Goal: Task Accomplishment & Management: Complete application form

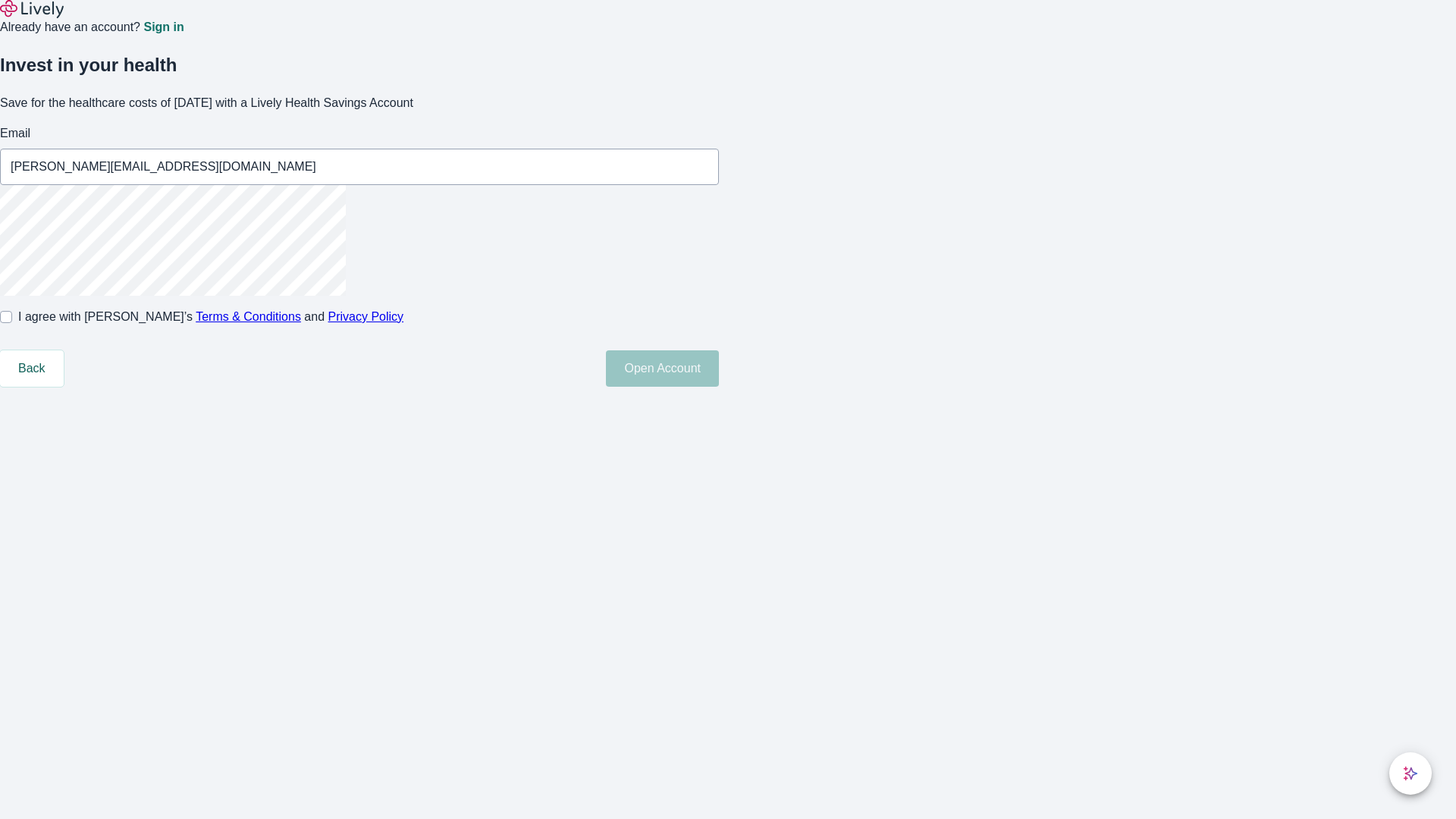
click at [12, 323] on input "I agree with Lively’s Terms & Conditions and Privacy Policy" at bounding box center [6, 317] width 12 height 12
checkbox input "true"
click at [719, 387] on button "Open Account" at bounding box center [663, 368] width 113 height 37
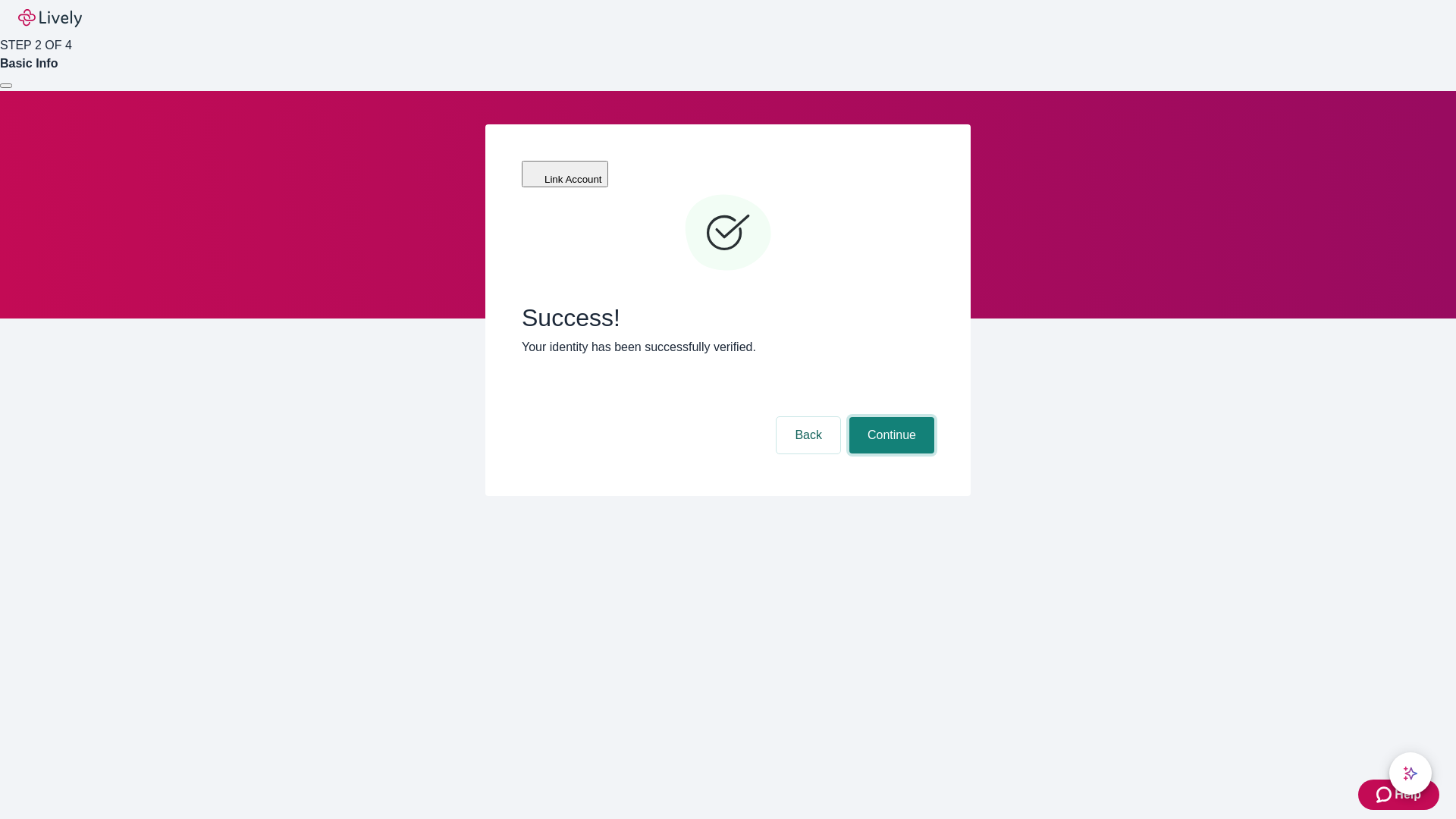
click at [890, 417] on button "Continue" at bounding box center [891, 435] width 85 height 37
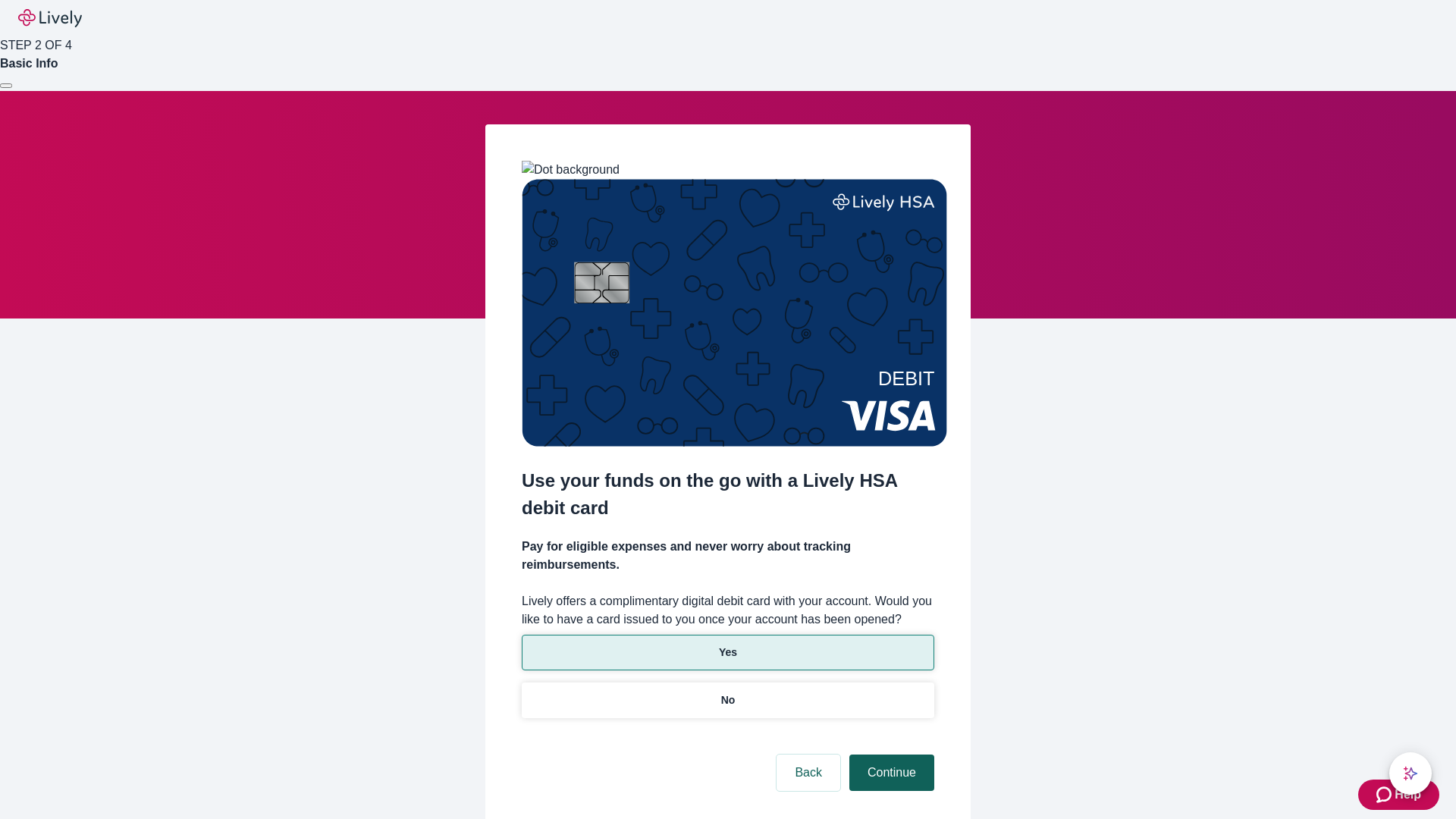
click at [728, 692] on p "No" at bounding box center [728, 700] width 15 height 16
click at [890, 754] on button "Continue" at bounding box center [891, 772] width 85 height 37
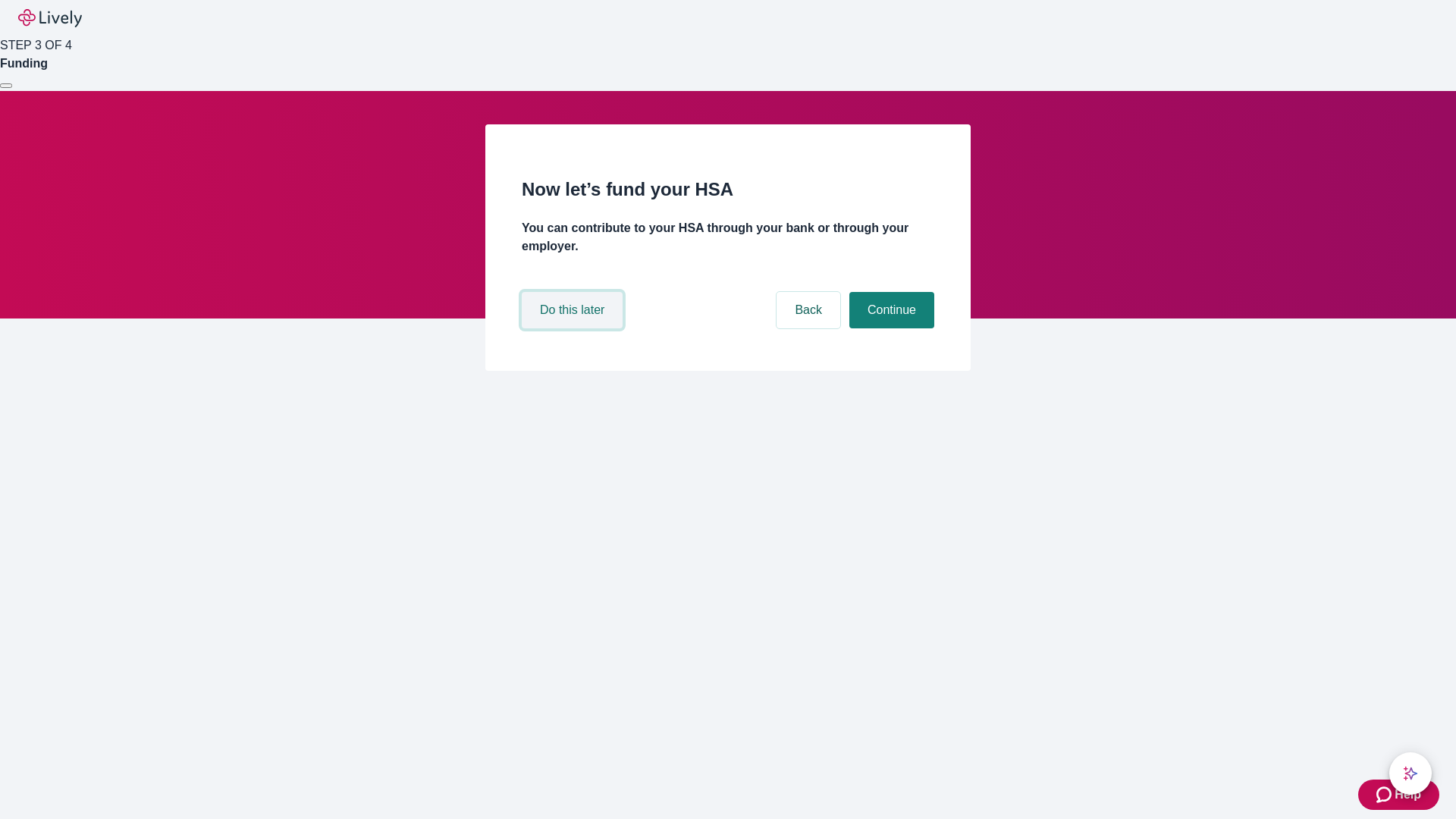
click at [574, 329] on button "Do this later" at bounding box center [572, 310] width 101 height 37
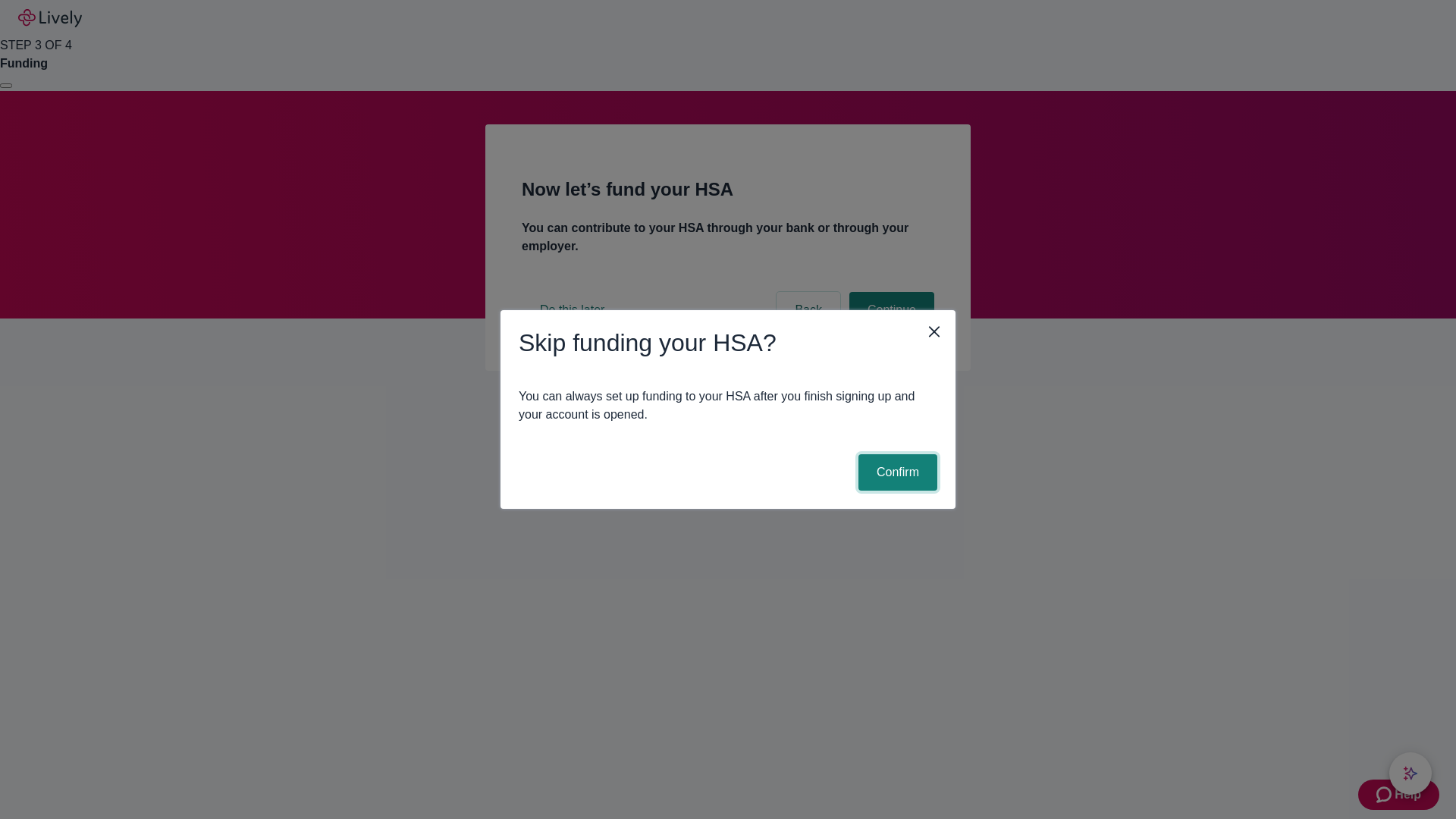
click at [896, 472] on button "Confirm" at bounding box center [897, 472] width 79 height 37
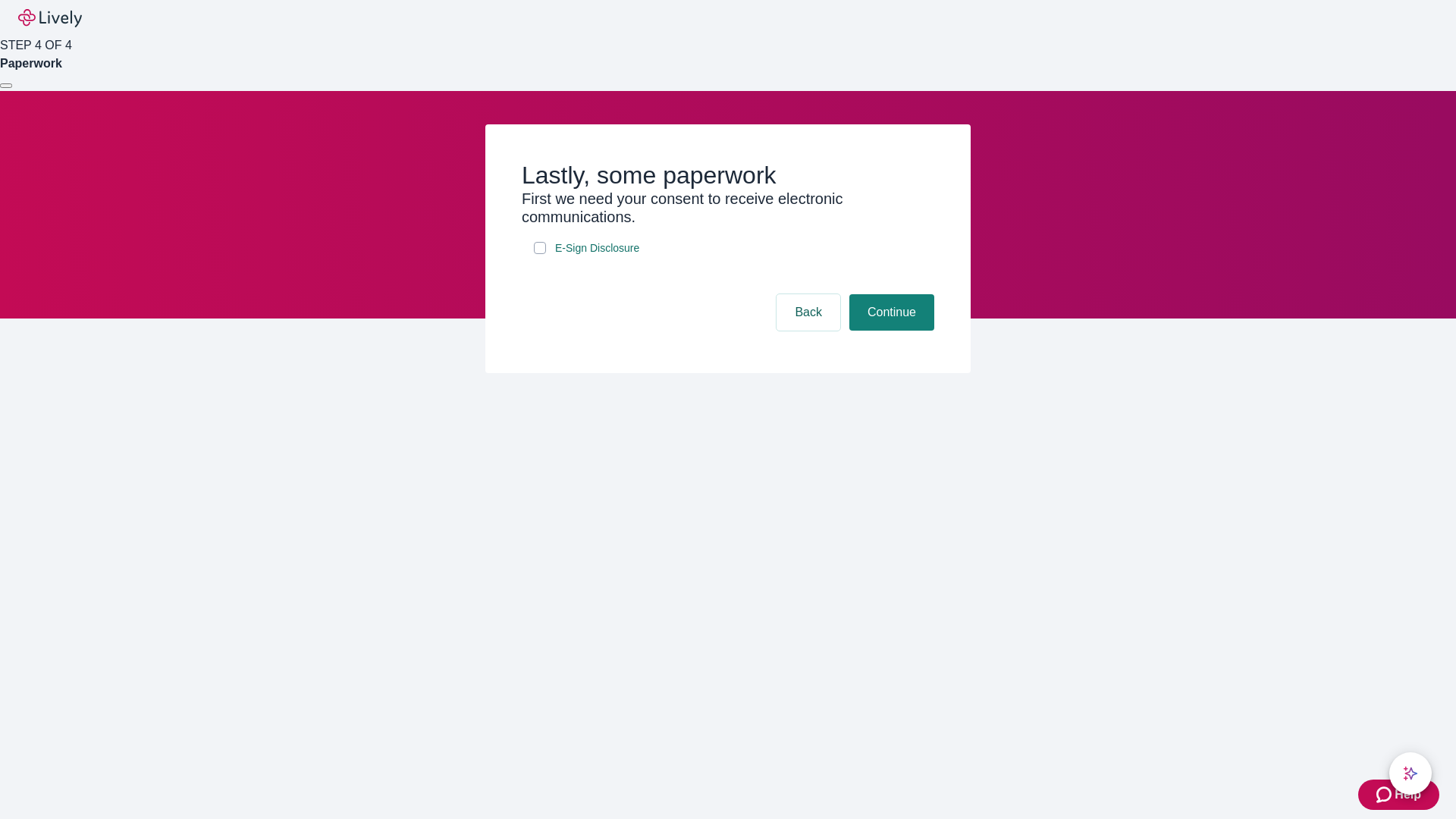
click at [540, 254] on input "E-Sign Disclosure" at bounding box center [540, 248] width 12 height 12
checkbox input "true"
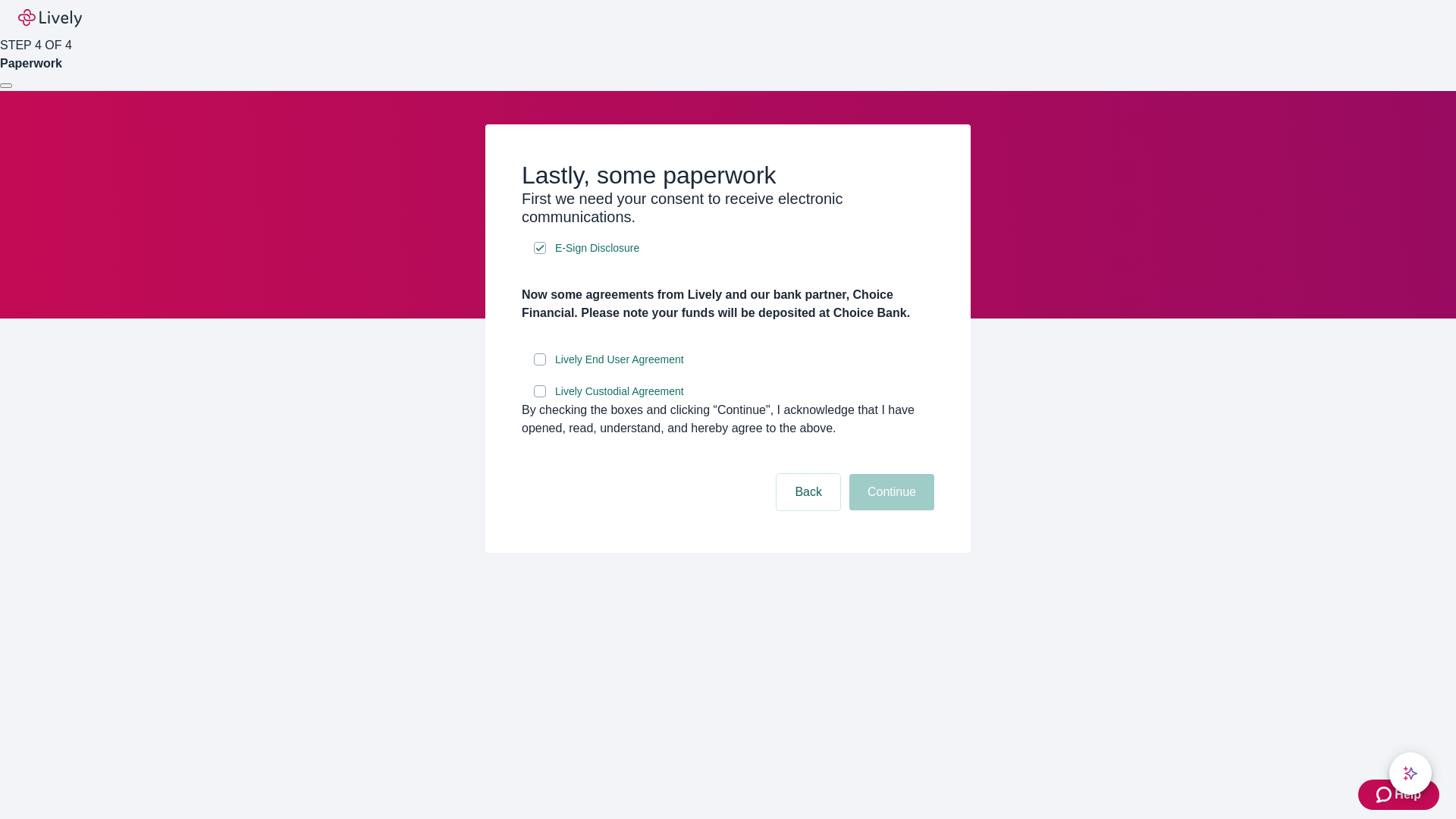
click at [540, 365] on input "Lively End User Agreement" at bounding box center [540, 359] width 12 height 12
checkbox input "true"
click at [540, 397] on input "Lively Custodial Agreement" at bounding box center [540, 391] width 12 height 12
checkbox input "true"
click at [890, 510] on button "Continue" at bounding box center [891, 492] width 85 height 37
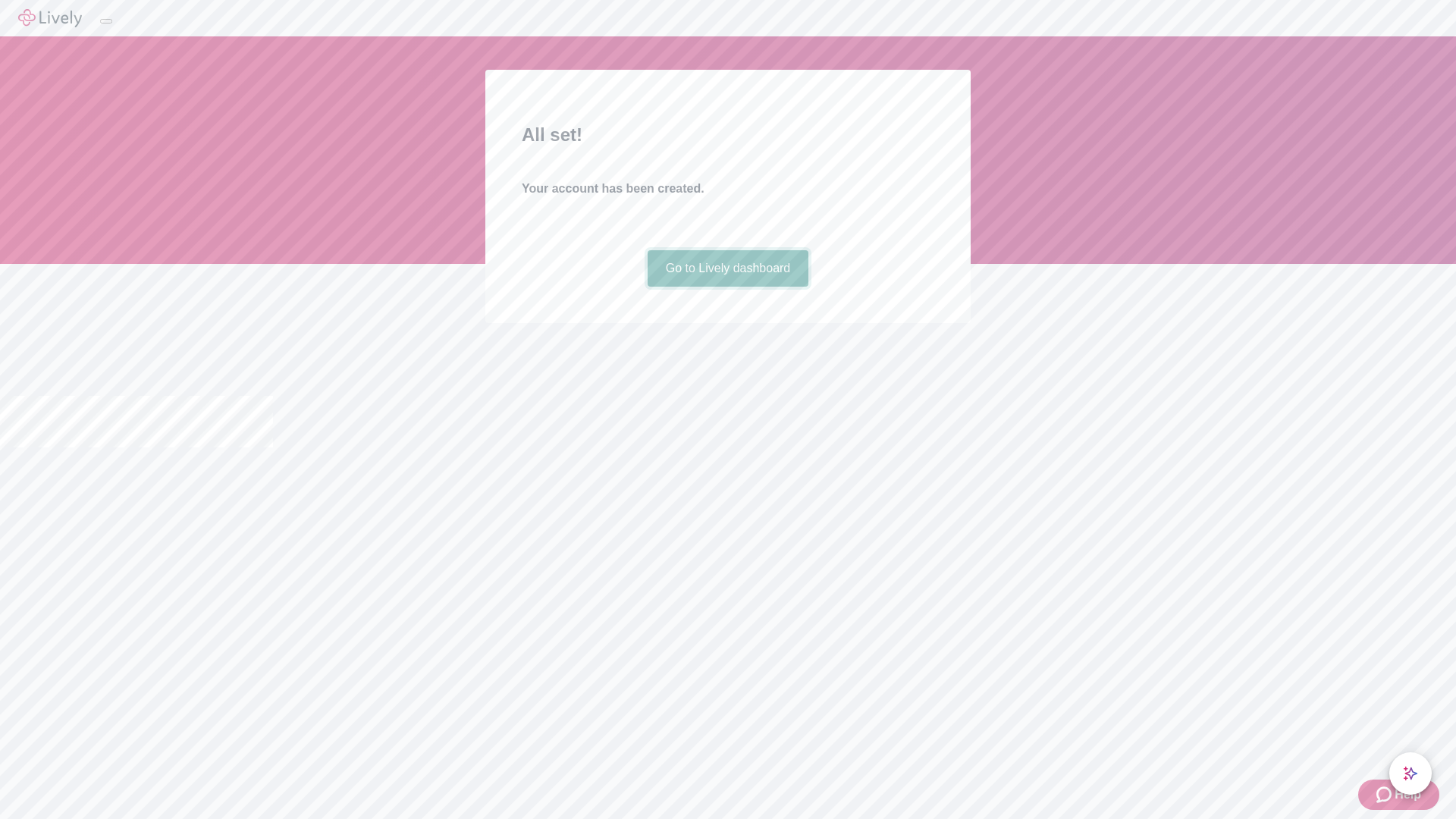
click at [728, 286] on link "Go to Lively dashboard" at bounding box center [728, 268] width 161 height 37
